Goal: Information Seeking & Learning: Learn about a topic

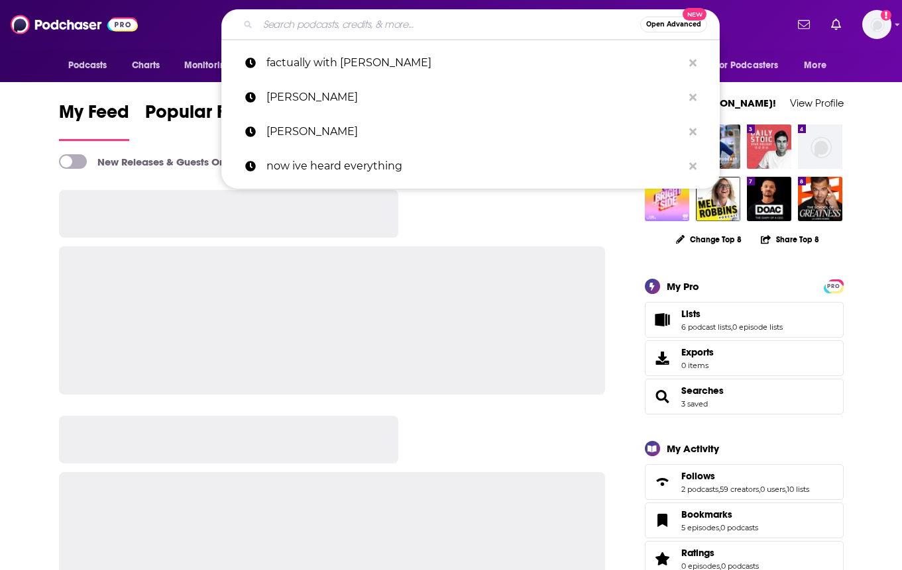
click at [364, 28] on input "Search podcasts, credits, & more..." at bounding box center [449, 24] width 382 height 21
paste input "Women of Impact"
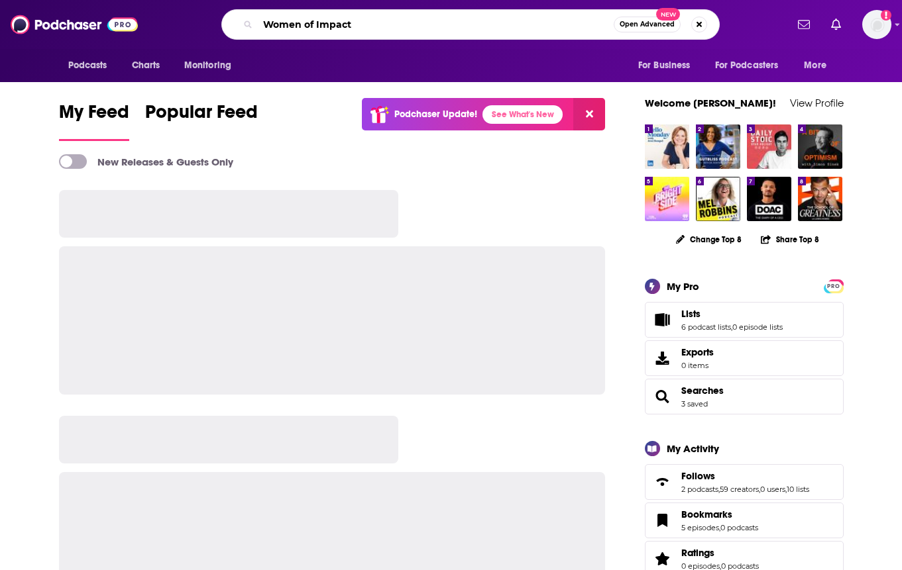
type input "Women of Impact"
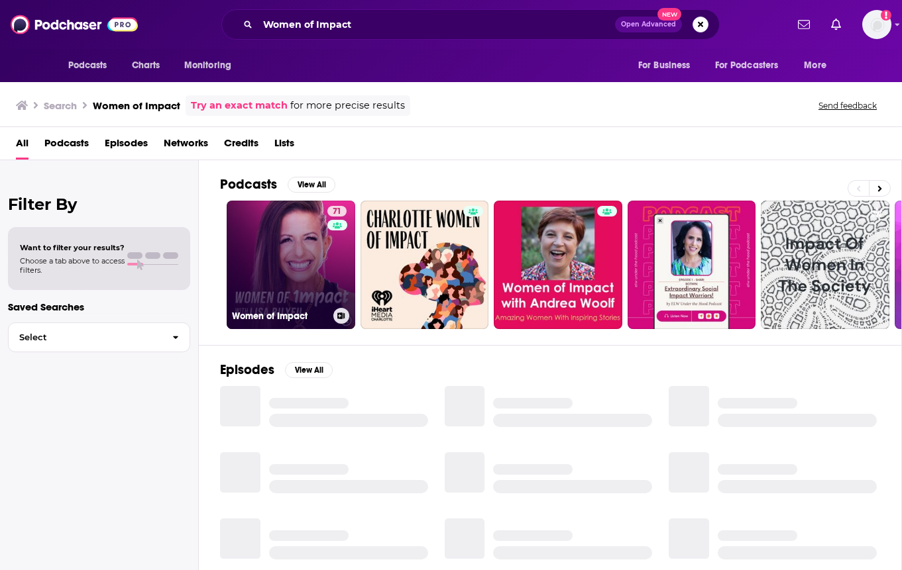
click at [308, 227] on link "71 Women of Impact" at bounding box center [291, 265] width 129 height 129
